Goal: Navigation & Orientation: Go to known website

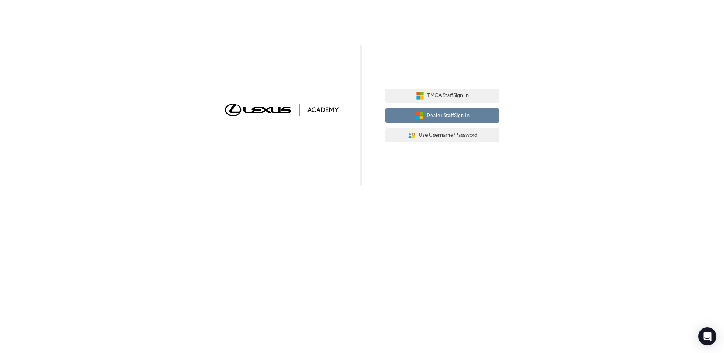
click at [437, 118] on span "Dealer Staff Sign In" at bounding box center [447, 115] width 43 height 9
click at [433, 114] on span "Dealer Staff Sign In" at bounding box center [447, 115] width 43 height 9
click at [432, 111] on button "Dealer Staff Sign In" at bounding box center [442, 115] width 114 height 14
